Goal: Information Seeking & Learning: Learn about a topic

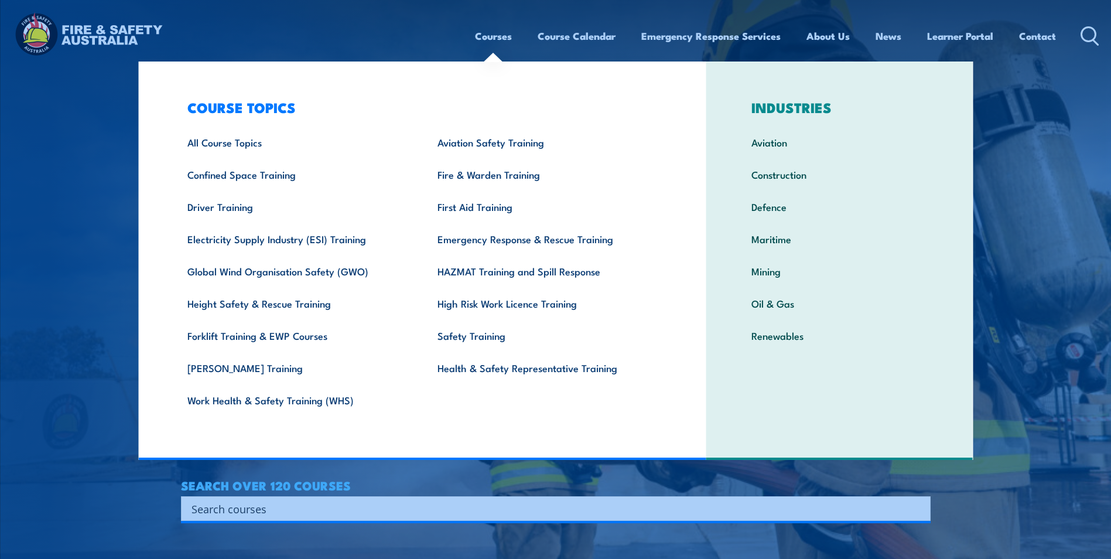
click at [497, 37] on link "Courses" at bounding box center [493, 35] width 37 height 31
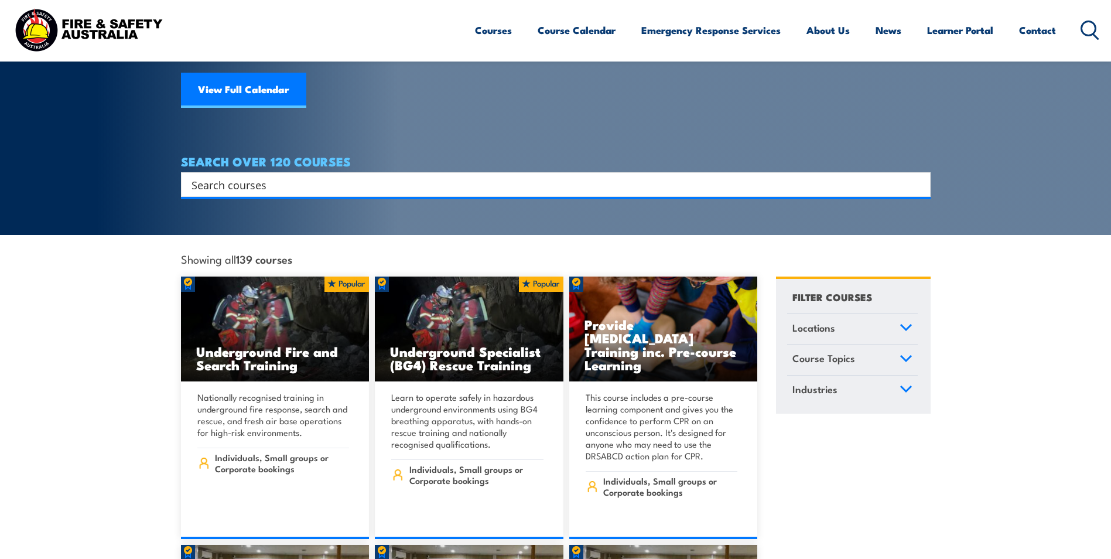
scroll to position [176, 0]
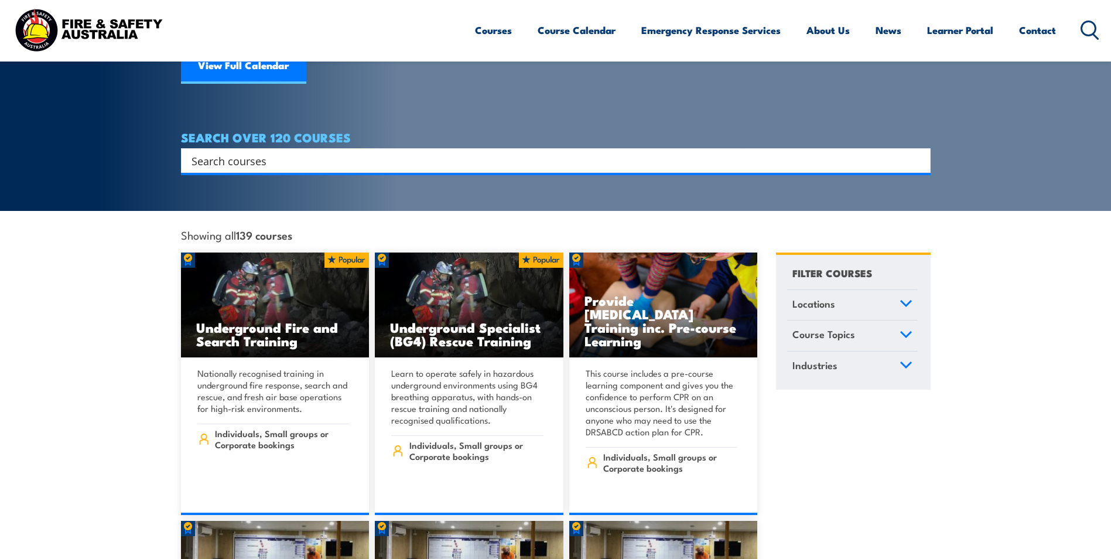
click at [491, 152] on input "Search input" at bounding box center [548, 161] width 713 height 18
type input "welding"
click at [342, 152] on input "Search input" at bounding box center [548, 161] width 713 height 18
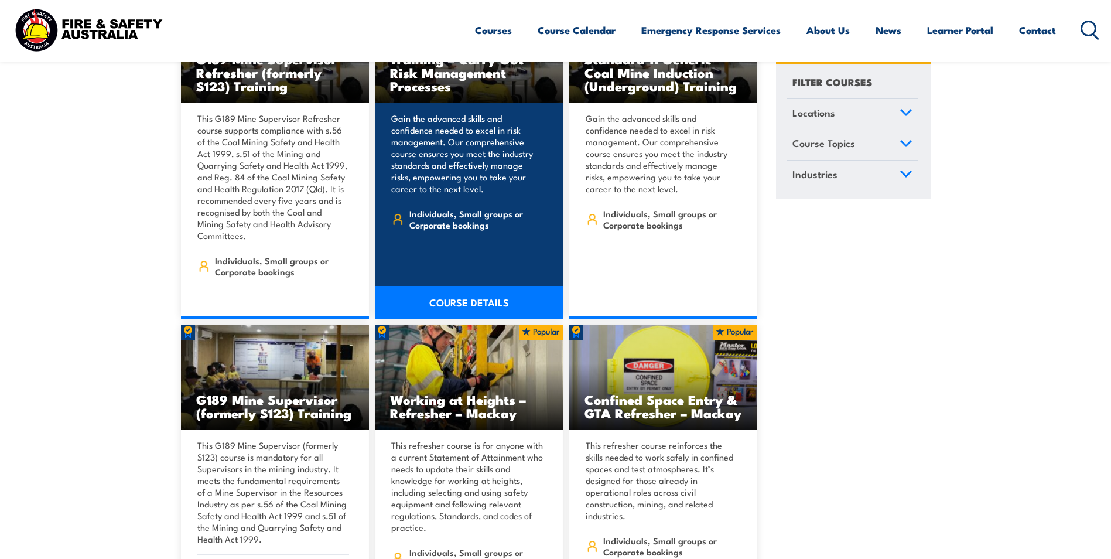
scroll to position [644, 0]
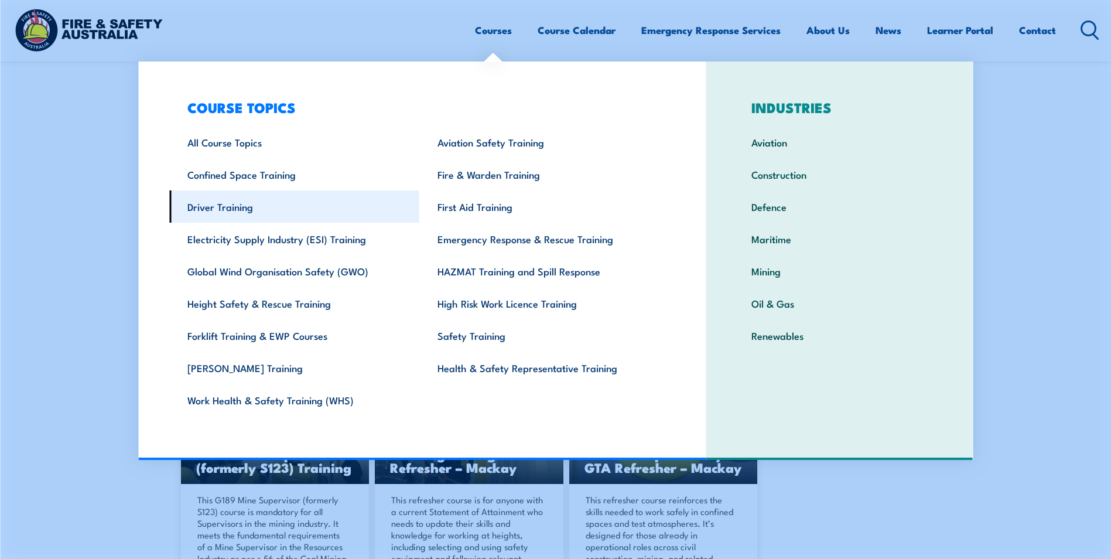
click at [241, 208] on link "Driver Training" at bounding box center [294, 206] width 250 height 32
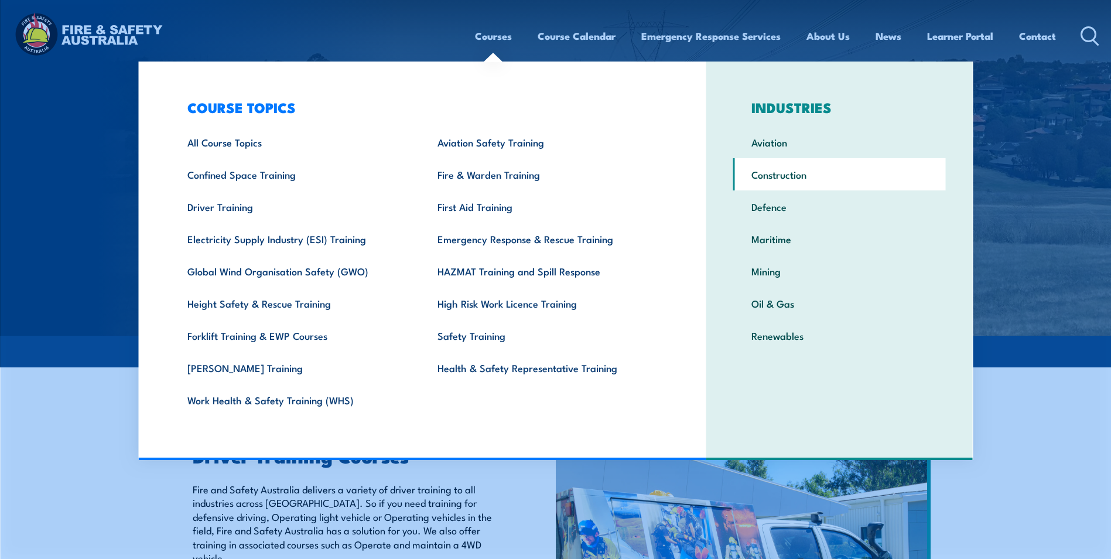
click at [830, 175] on link "Construction" at bounding box center [839, 174] width 213 height 32
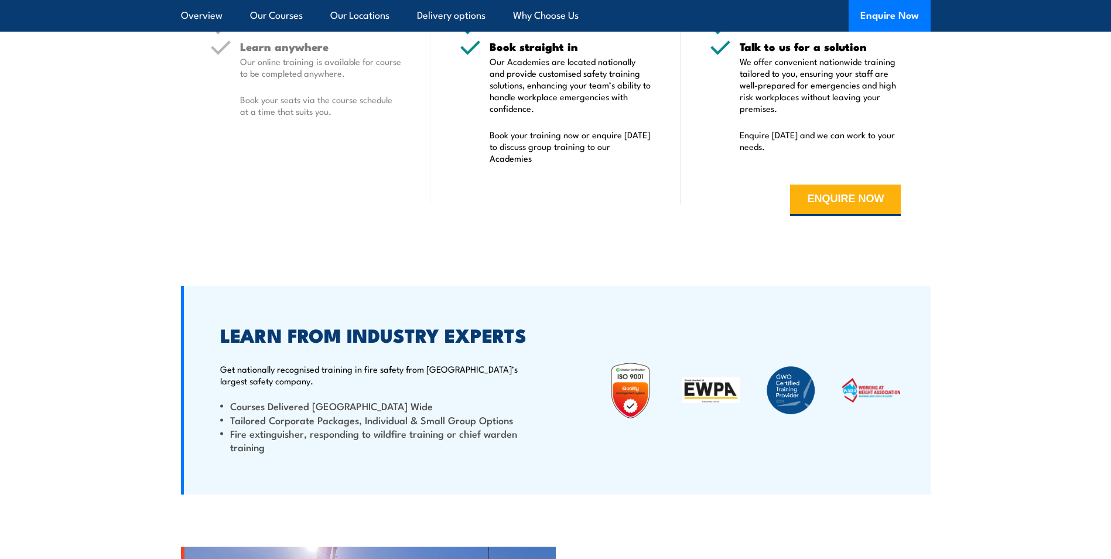
scroll to position [7028, 0]
